Goal: Use online tool/utility: Use online tool/utility

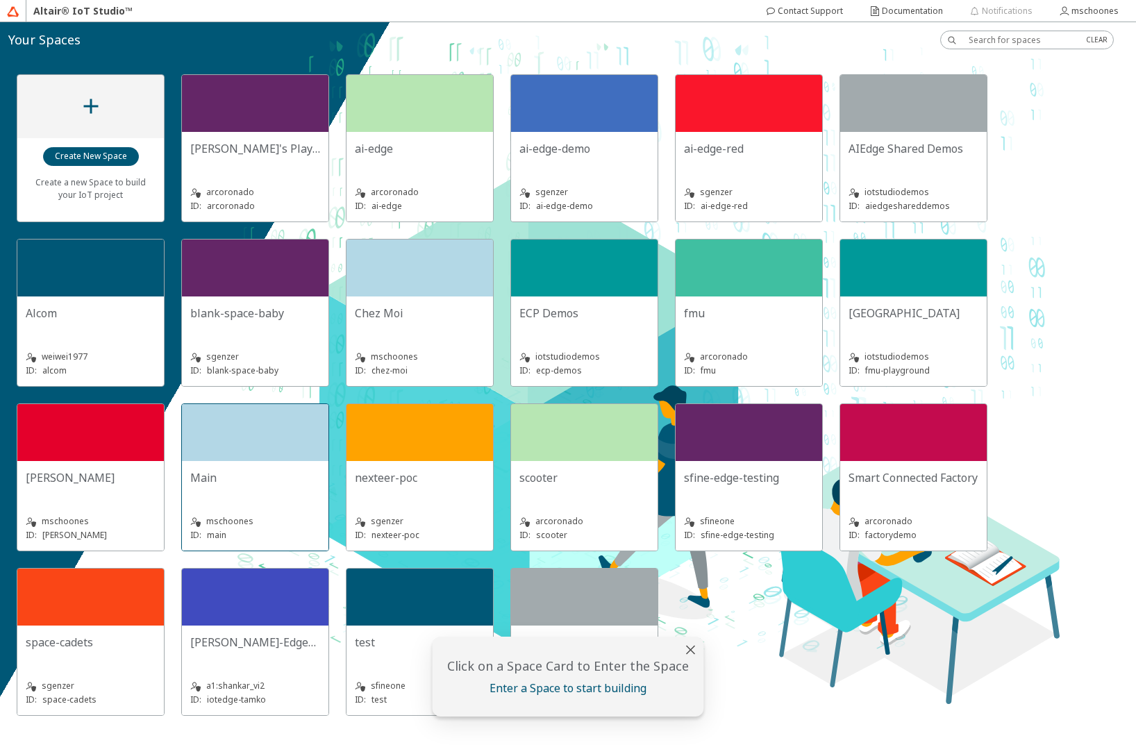
click at [210, 464] on div "Main mschoones ID: main" at bounding box center [255, 506] width 146 height 90
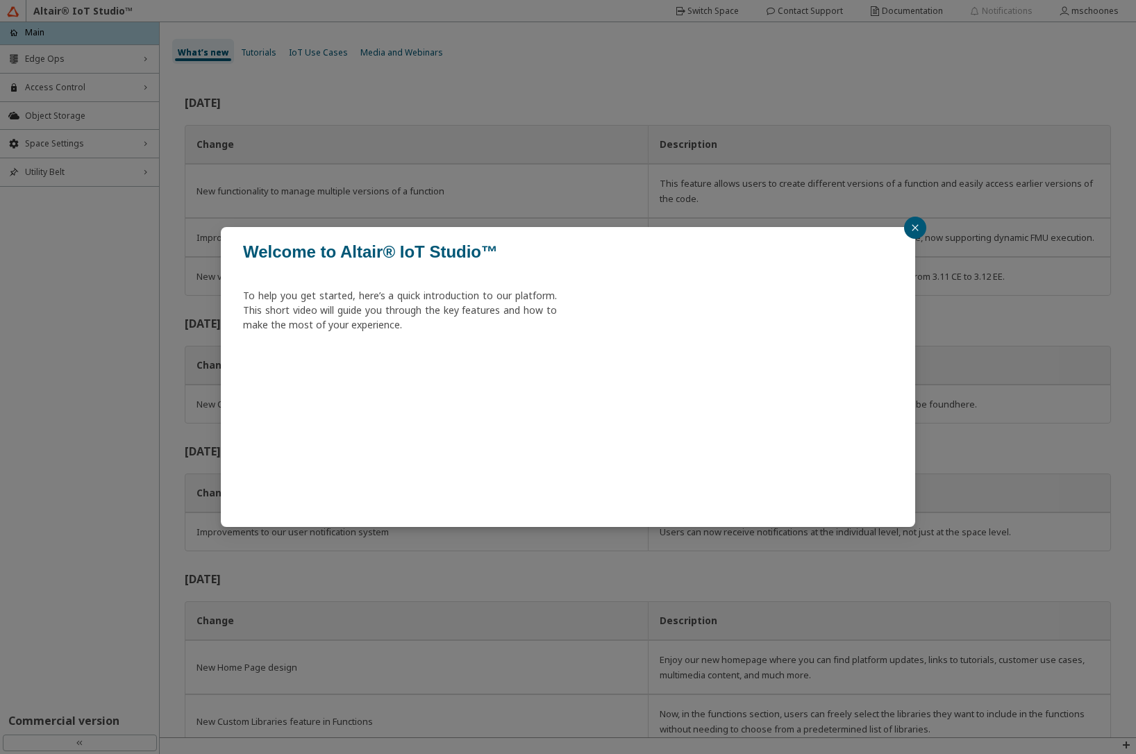
click at [916, 228] on icon "close" at bounding box center [915, 228] width 8 height 8
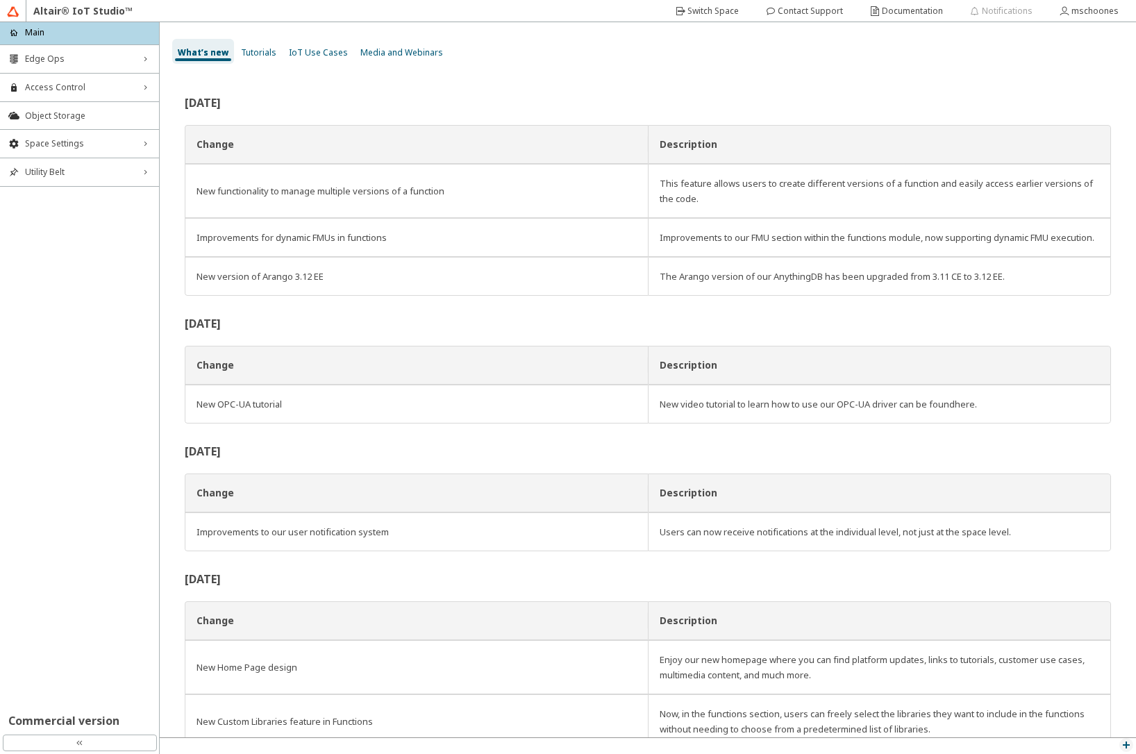
click at [1125, 743] on iron-icon at bounding box center [1125, 744] width 11 height 11
click at [1075, 726] on p "API Inspector" at bounding box center [1093, 726] width 83 height 12
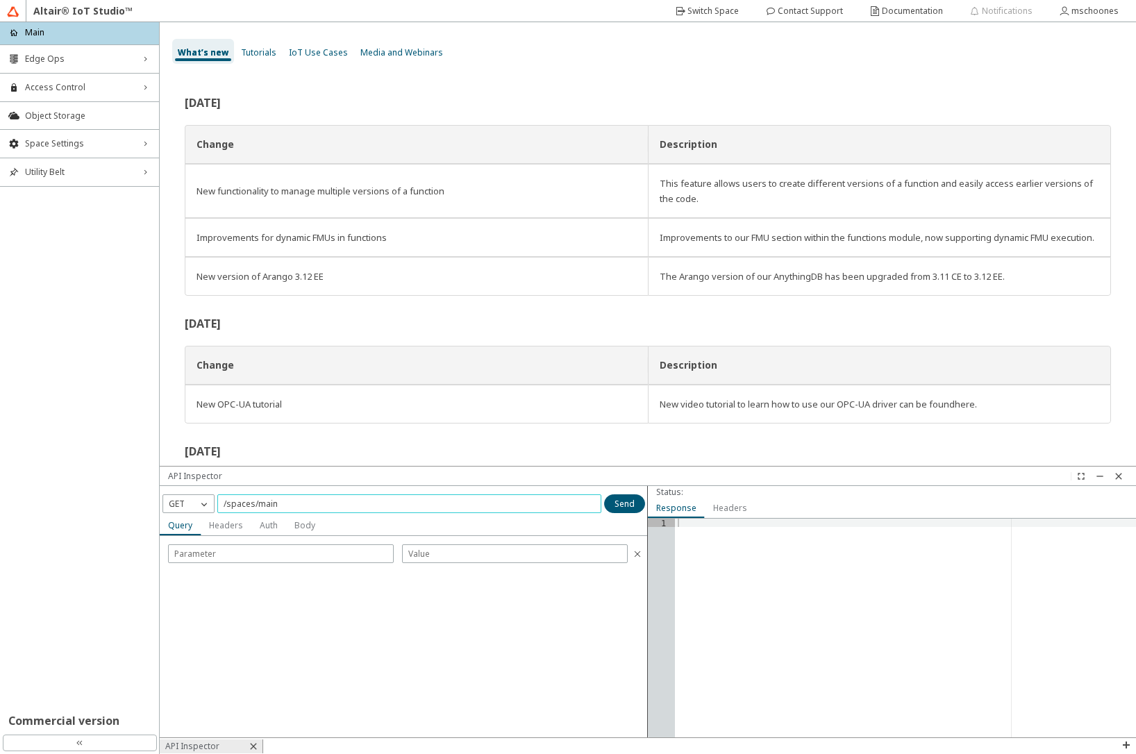
click at [432, 503] on input "/spaces/main" at bounding box center [409, 504] width 371 height 12
type input "/spaces/main/objects"
click at [624, 510] on paper-button "Send" at bounding box center [624, 503] width 41 height 19
